Goal: Task Accomplishment & Management: Manage account settings

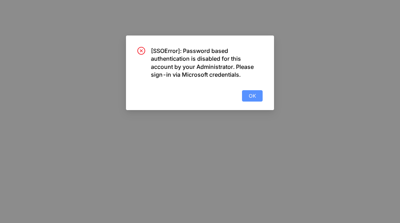
click at [254, 95] on span "OK" at bounding box center [252, 96] width 7 height 8
